Goal: Task Accomplishment & Management: Manage account settings

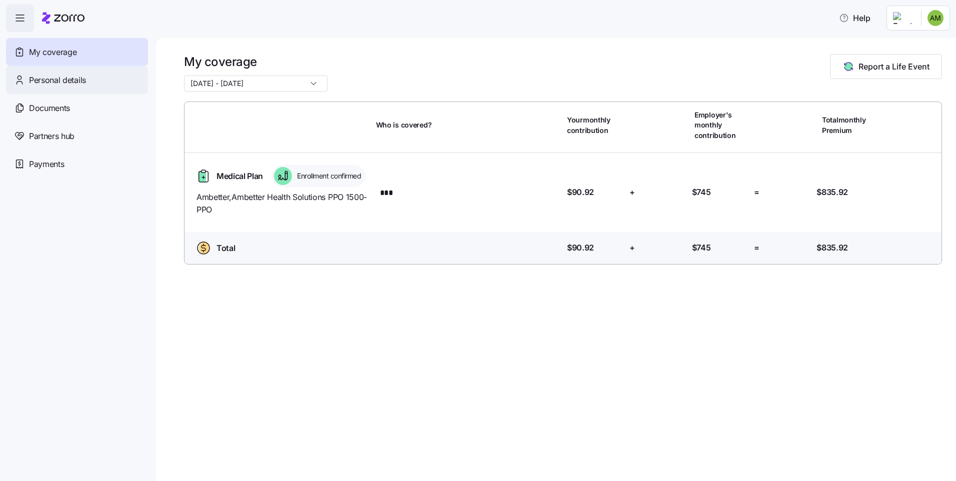
click at [41, 80] on span "Personal details" at bounding box center [57, 80] width 57 height 12
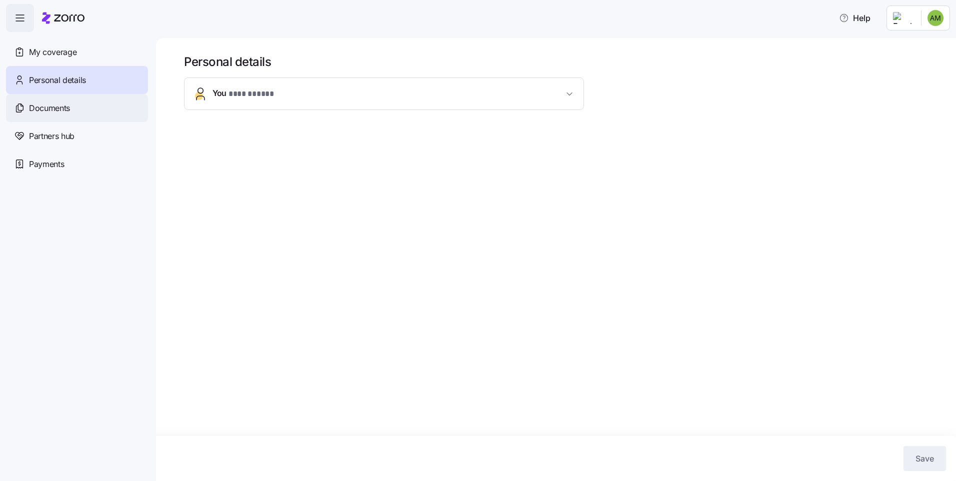
click at [39, 108] on span "Documents" at bounding box center [49, 108] width 41 height 12
